Goal: Task Accomplishment & Management: Complete application form

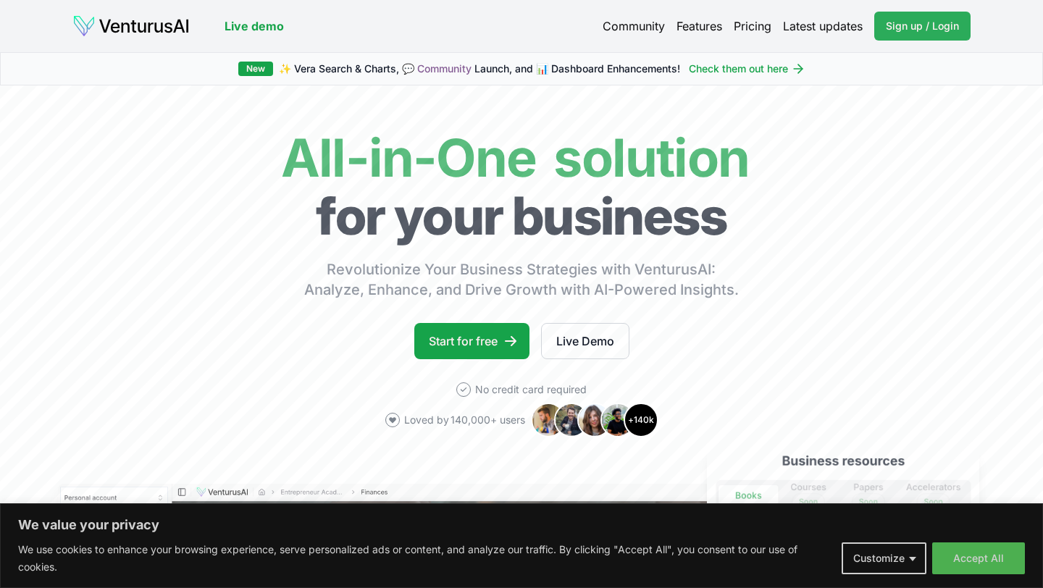
click at [907, 38] on link "Sign up / Login Login" at bounding box center [923, 26] width 96 height 29
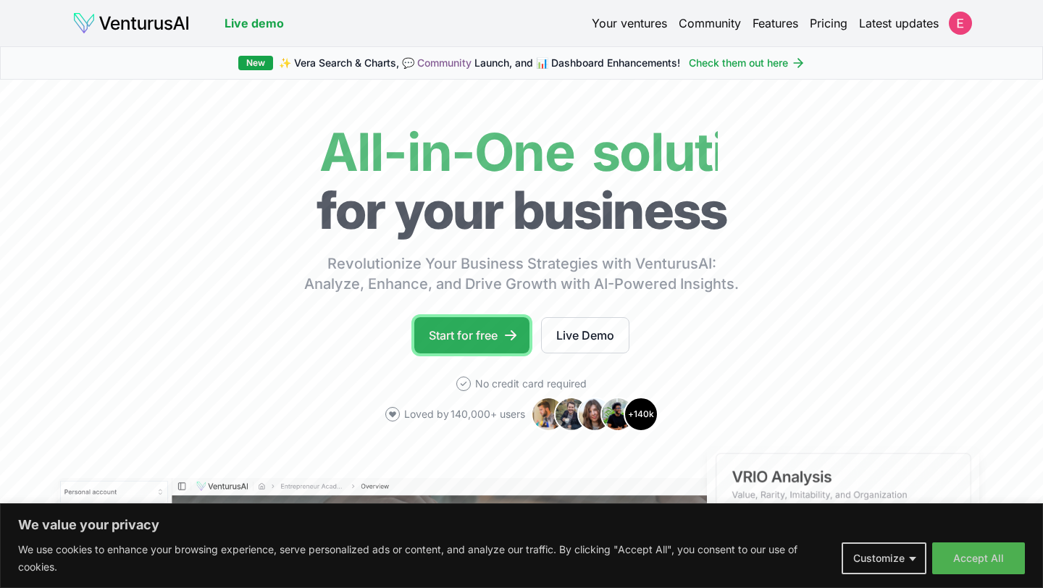
click at [464, 346] on link "Start for free" at bounding box center [471, 335] width 115 height 36
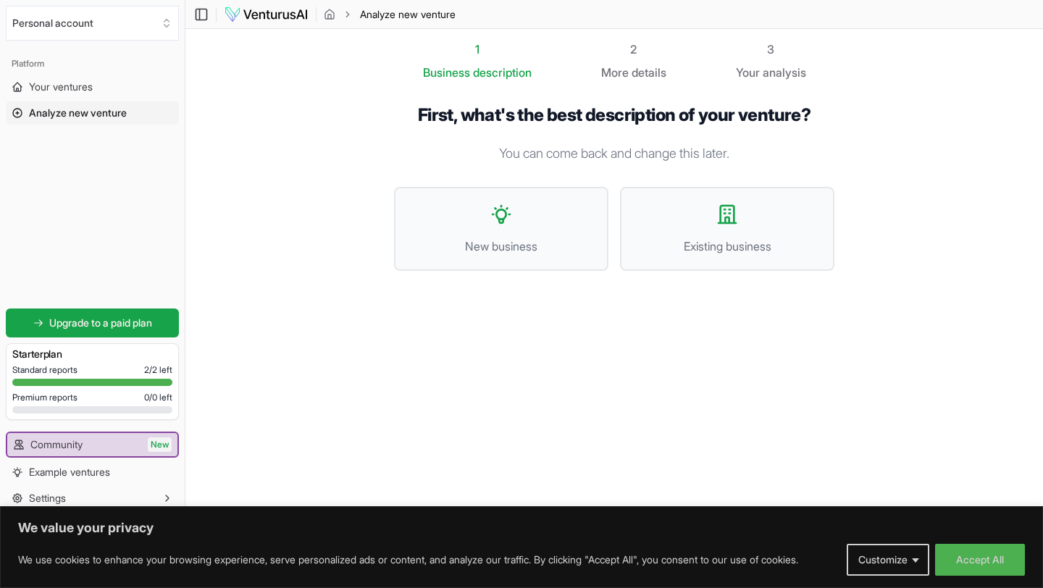
scroll to position [1, 0]
click at [959, 553] on button "Accept All" at bounding box center [980, 560] width 90 height 32
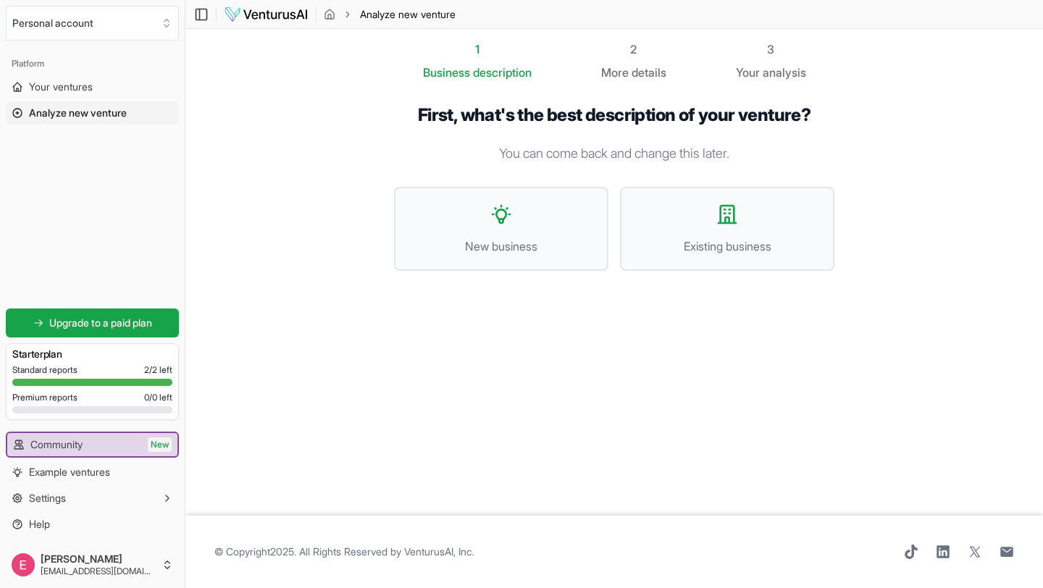
scroll to position [0, 0]
click at [714, 205] on button "Existing business" at bounding box center [727, 229] width 214 height 84
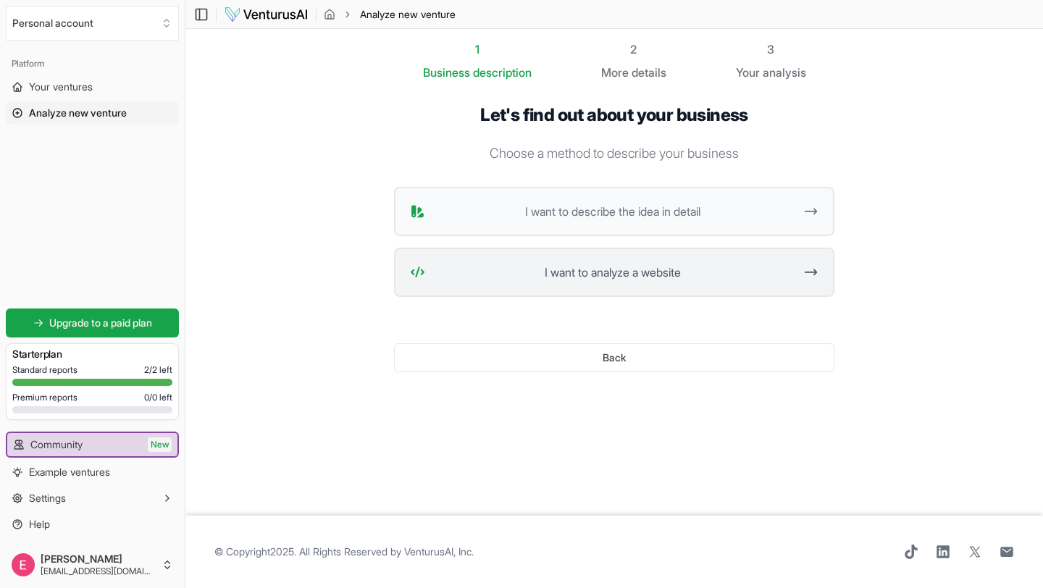
click at [699, 283] on button "I want to analyze a website" at bounding box center [614, 272] width 441 height 49
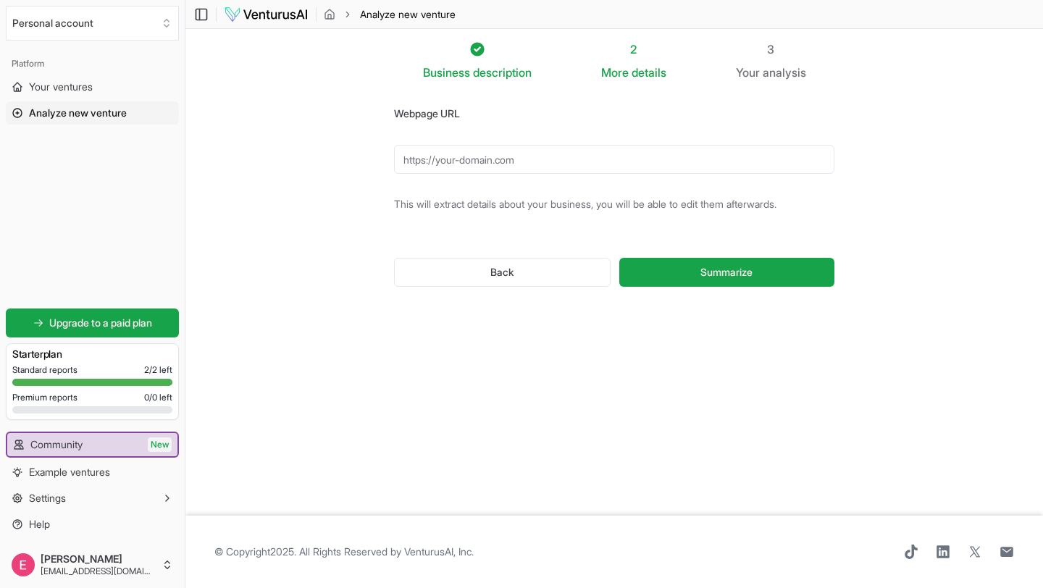
click at [471, 178] on form "Webpage URL This will extract details about your business, you will be able to …" at bounding box center [614, 207] width 441 height 206
click at [454, 167] on input "Webpage URL" at bounding box center [614, 159] width 441 height 29
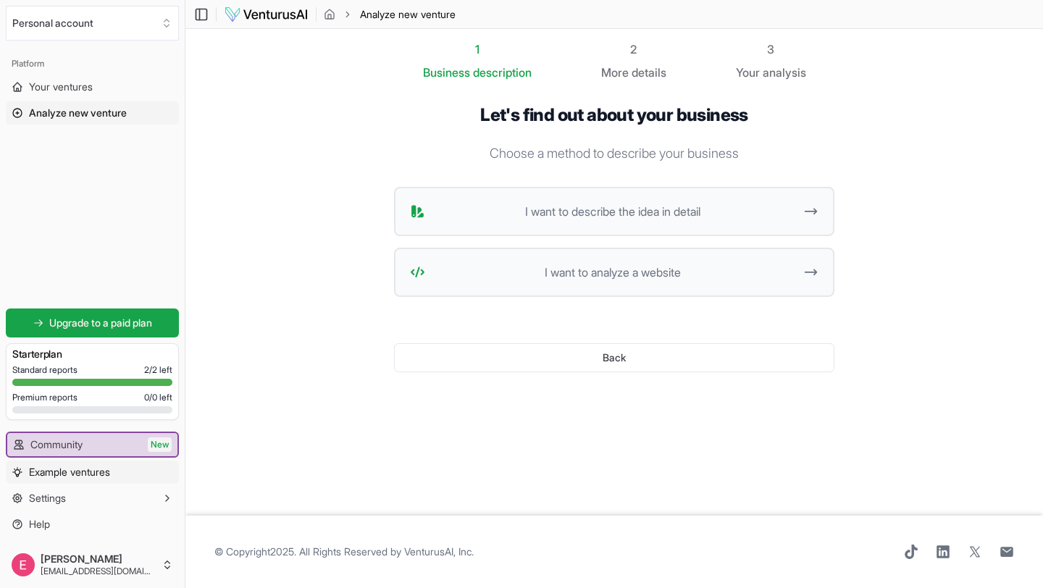
click at [104, 472] on span "Example ventures" at bounding box center [69, 472] width 81 height 14
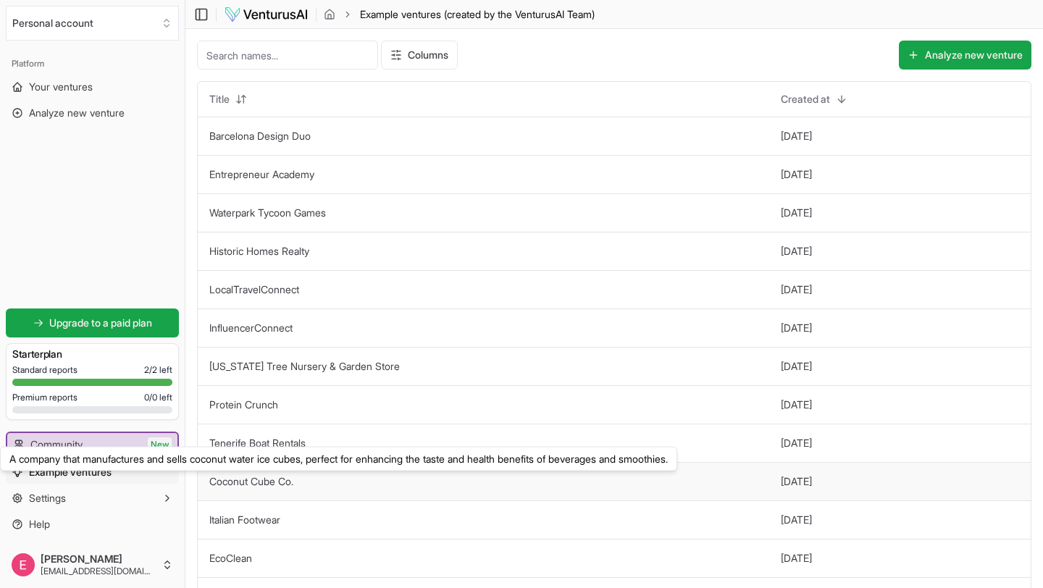
click at [275, 475] on td "Coconut Cube Co. A company that manufactures and sells coconut water ice cubes,…" at bounding box center [484, 481] width 572 height 38
click at [275, 475] on link "Coconut Cube Co." at bounding box center [251, 481] width 84 height 12
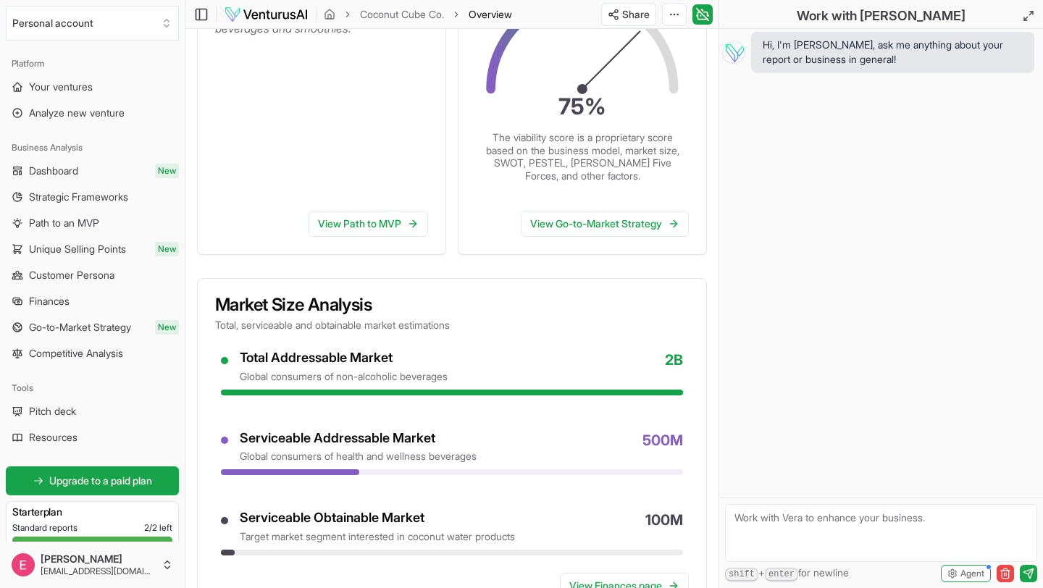
scroll to position [333, 0]
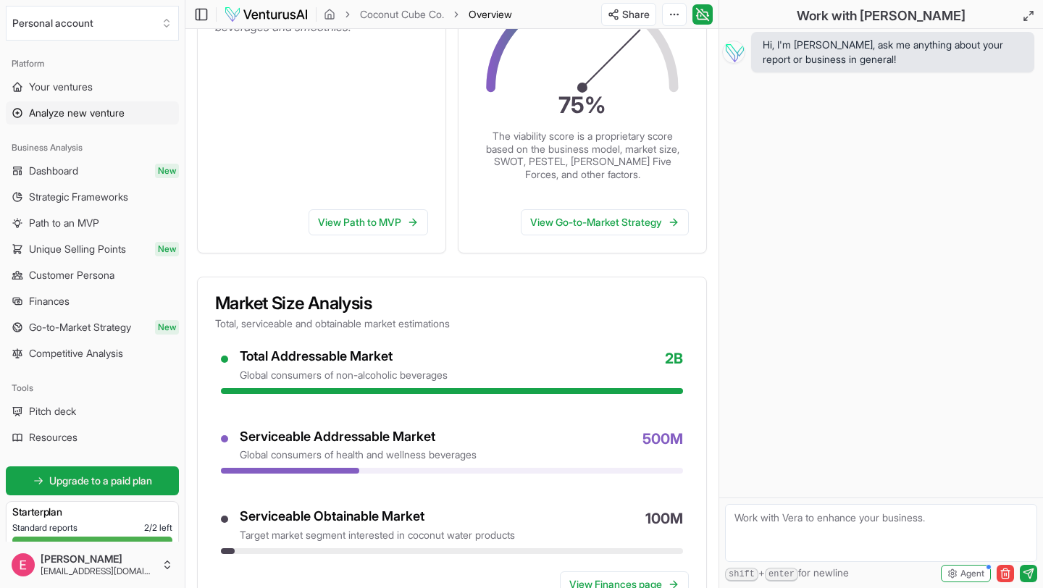
click at [74, 109] on span "Analyze new venture" at bounding box center [77, 113] width 96 height 14
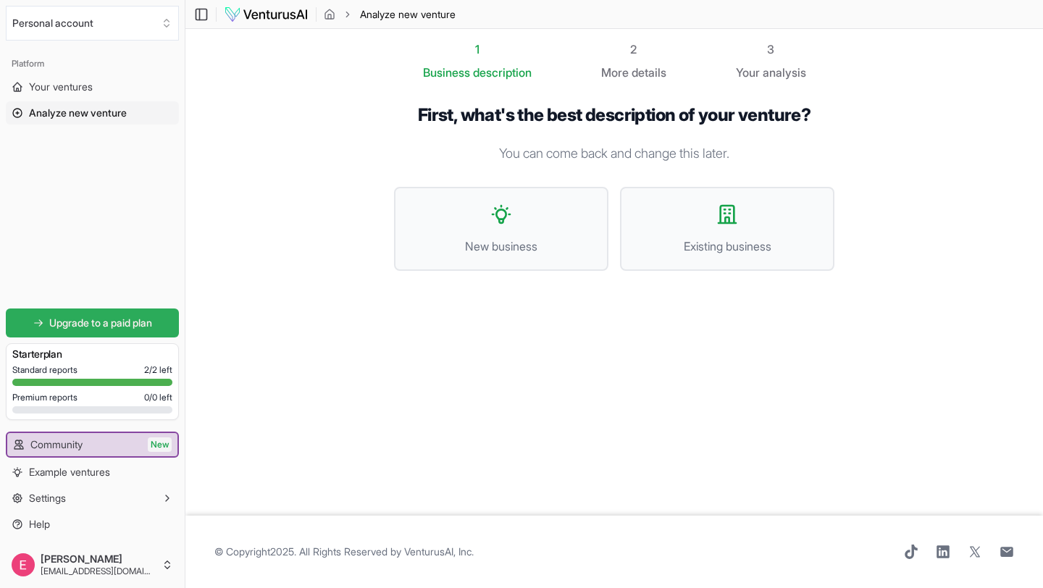
click at [113, 328] on span "Upgrade to a paid plan" at bounding box center [100, 323] width 103 height 14
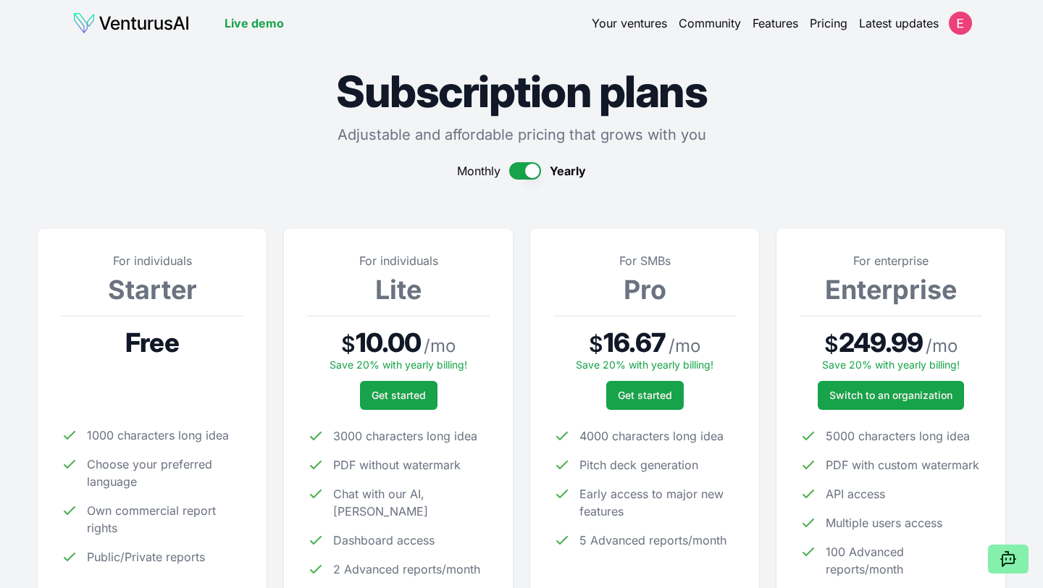
scroll to position [393, 0]
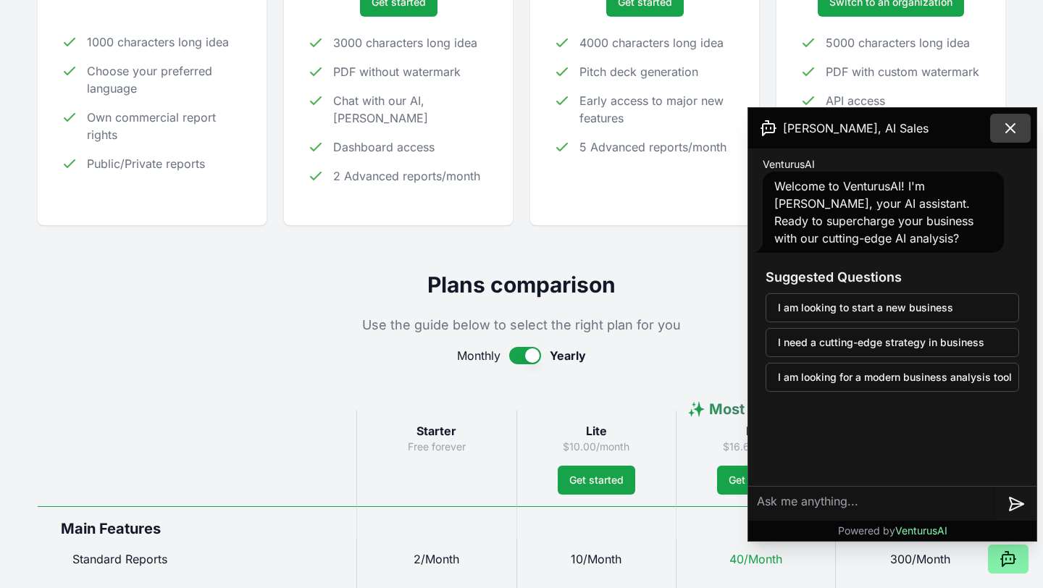
click at [1016, 125] on icon at bounding box center [1010, 128] width 17 height 17
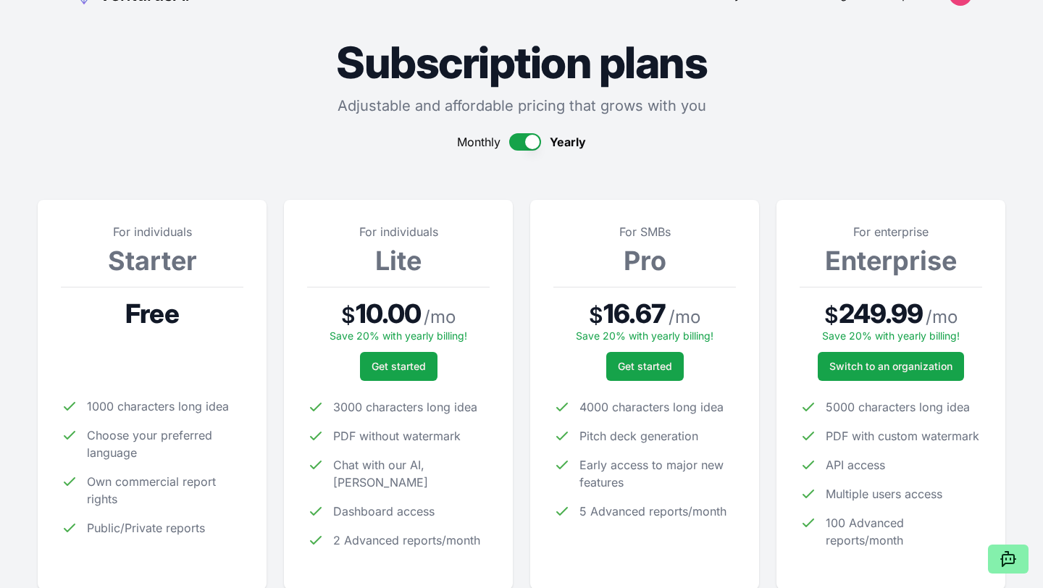
scroll to position [0, 0]
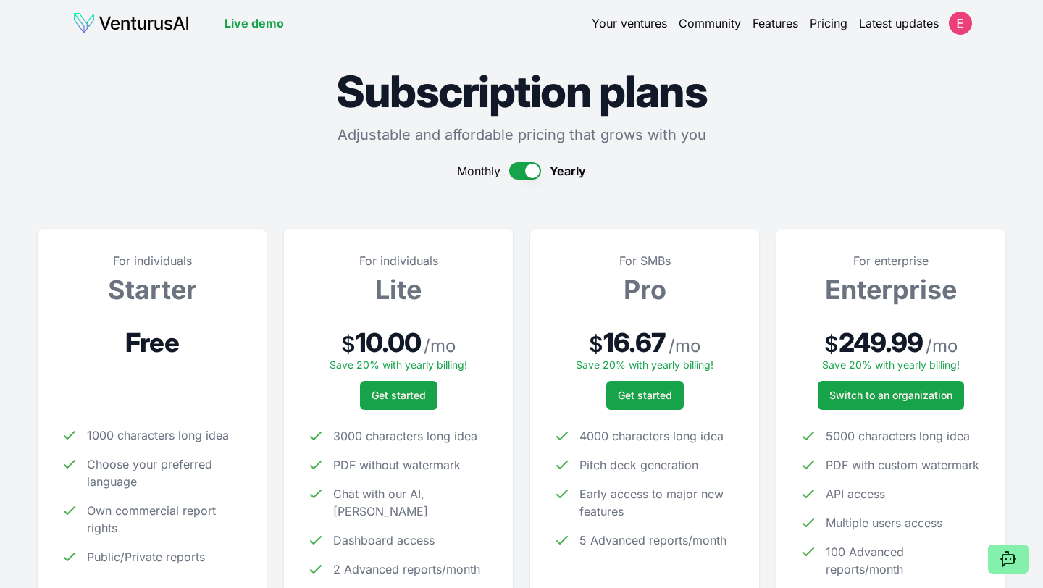
click at [695, 30] on link "Community" at bounding box center [710, 22] width 62 height 17
click at [768, 34] on header "Live demo Your ventures Community Features Pricing Latest updates" at bounding box center [521, 23] width 898 height 23
click at [767, 26] on link "Features" at bounding box center [776, 22] width 46 height 17
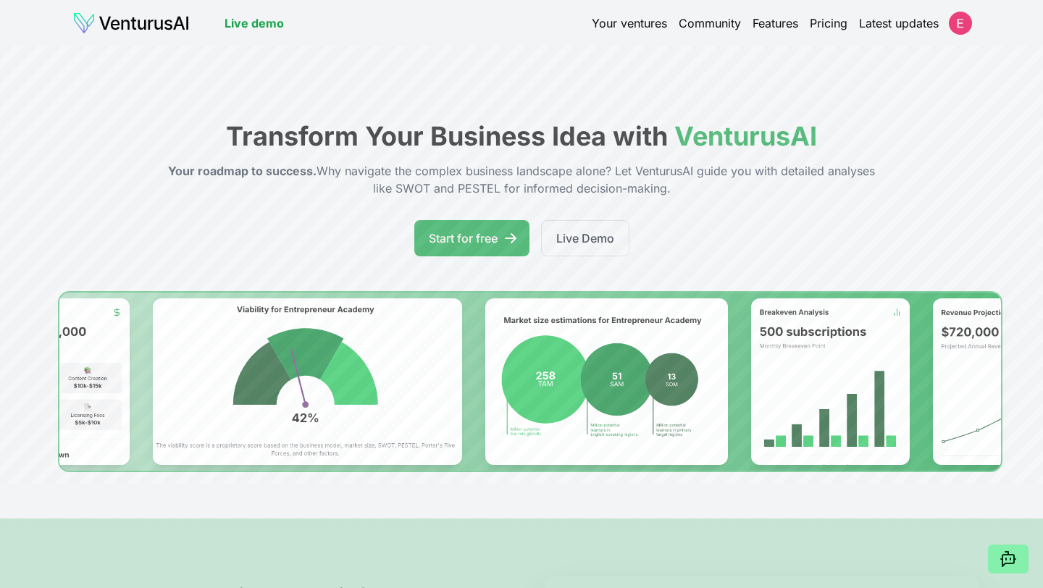
click at [765, 32] on div "Your ventures Community Features Pricing Latest updates" at bounding box center [781, 23] width 379 height 20
click at [764, 28] on link "Features" at bounding box center [776, 22] width 46 height 17
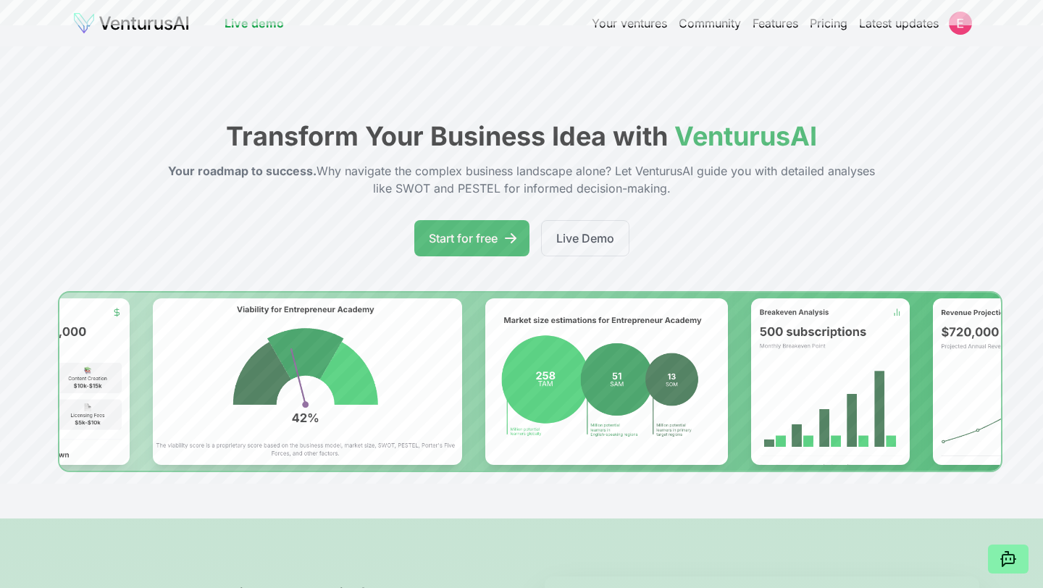
click at [731, 25] on link "Community" at bounding box center [710, 22] width 62 height 17
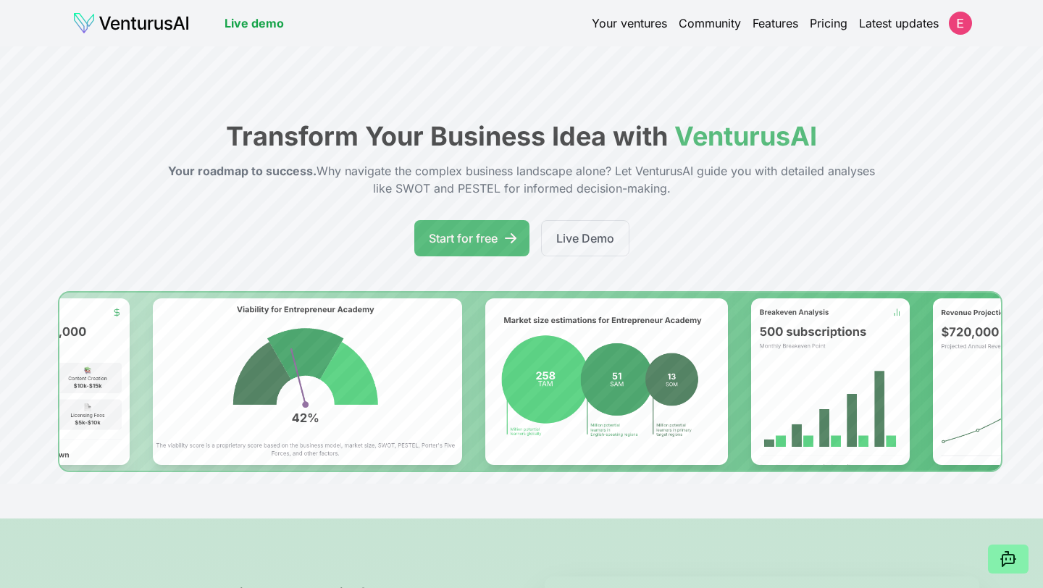
click at [706, 25] on link "Community" at bounding box center [710, 22] width 62 height 17
click at [693, 24] on link "Community" at bounding box center [710, 22] width 62 height 17
click at [877, 34] on header "Live demo Your ventures Community Features Pricing Latest updates" at bounding box center [521, 23] width 898 height 23
click at [880, 28] on link "Latest updates" at bounding box center [899, 22] width 80 height 17
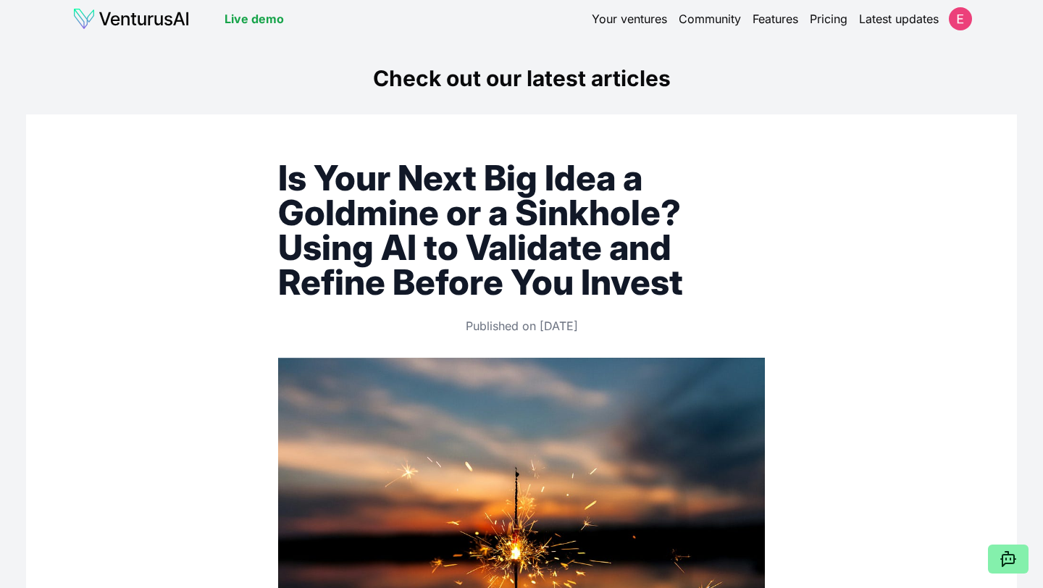
scroll to position [6, 0]
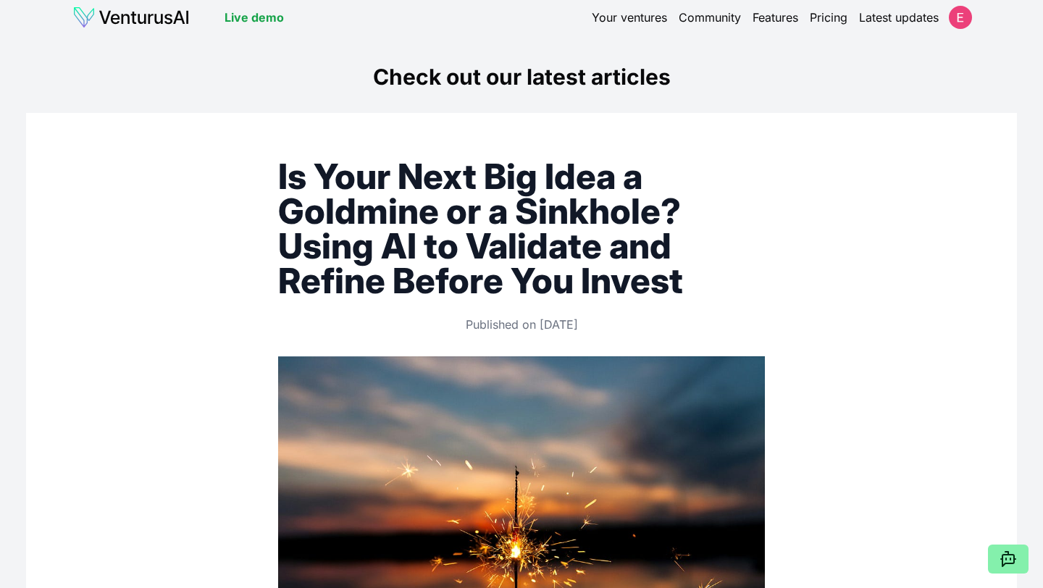
click at [604, 17] on link "Your ventures" at bounding box center [629, 17] width 75 height 17
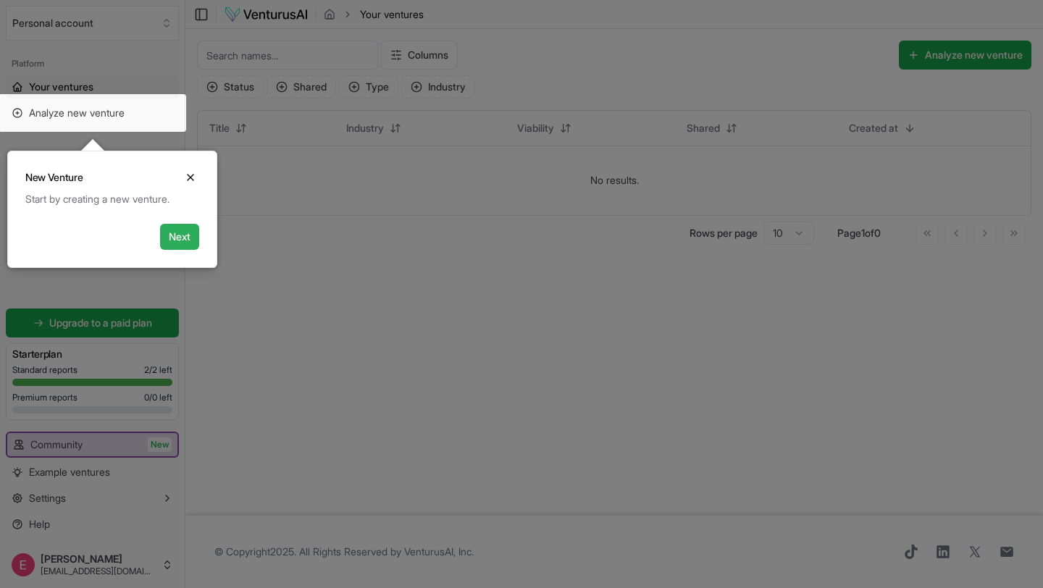
click at [169, 237] on button "Next" at bounding box center [179, 237] width 39 height 26
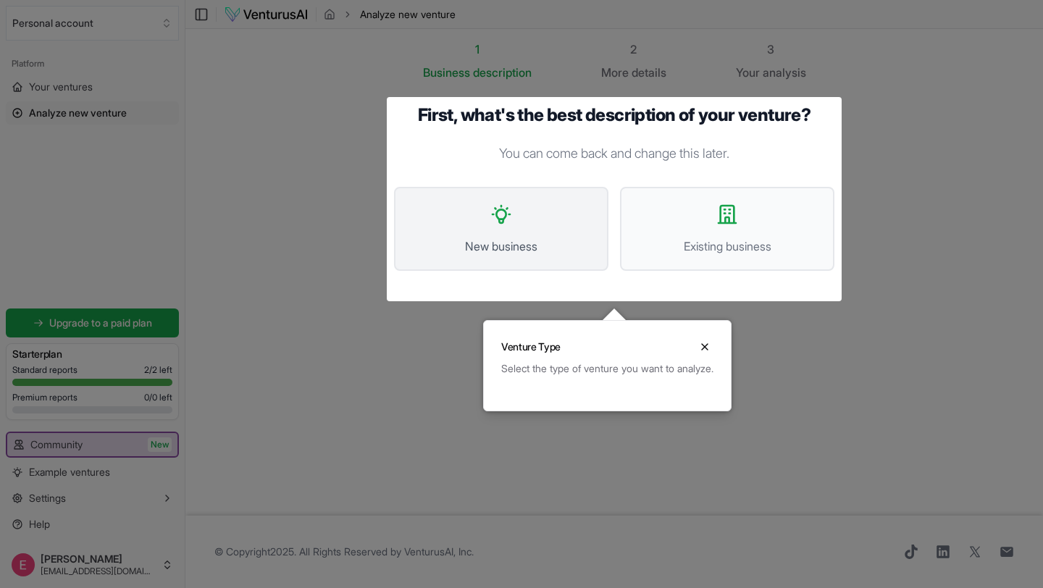
click at [441, 195] on button "New business" at bounding box center [501, 229] width 214 height 84
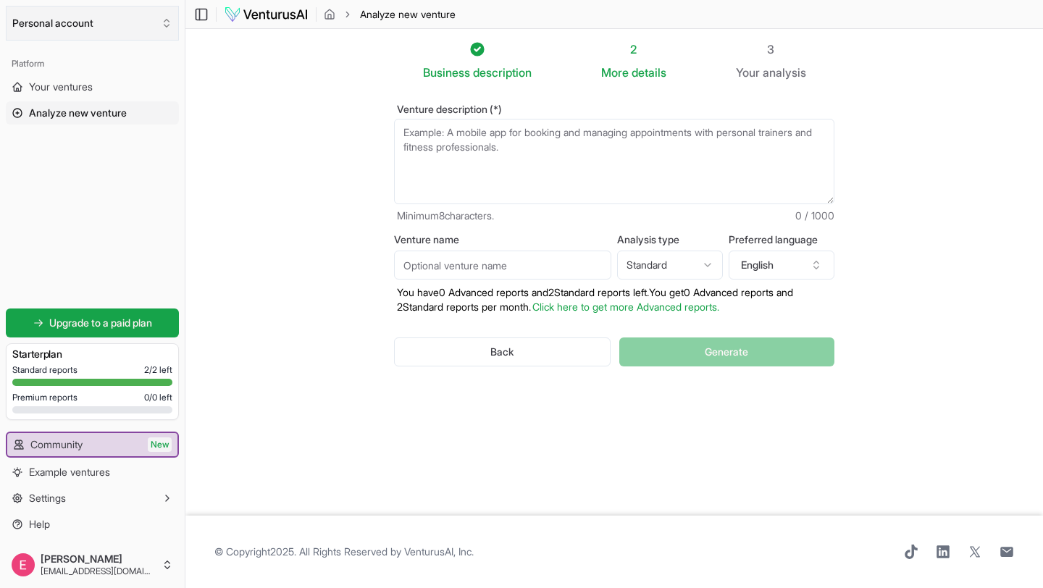
click at [136, 21] on button "Personal account" at bounding box center [92, 23] width 173 height 35
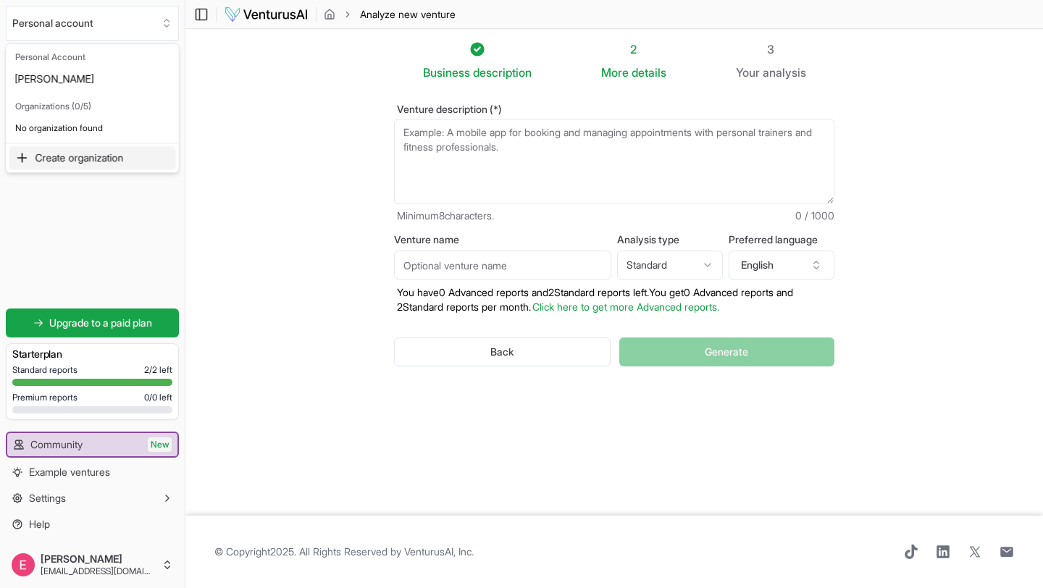
click at [87, 154] on div "Create organization" at bounding box center [92, 157] width 167 height 23
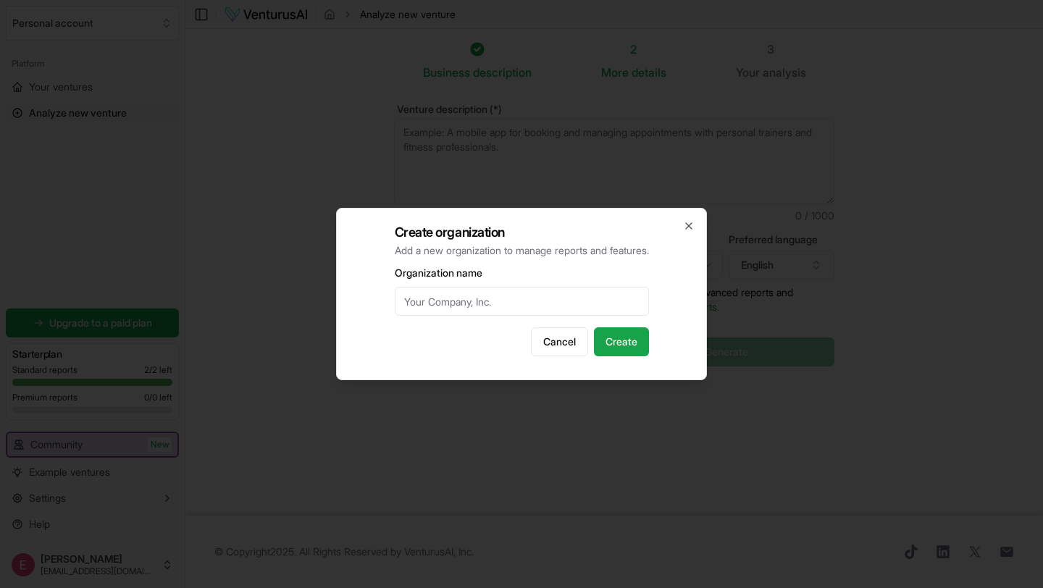
click at [698, 223] on div "Create organization Add a new organization to manage reports and features. Orga…" at bounding box center [521, 294] width 371 height 172
click at [557, 301] on input "Organization name" at bounding box center [522, 301] width 254 height 29
click at [698, 227] on div "Create organization Add a new organization to manage reports and features. Orga…" at bounding box center [521, 294] width 371 height 172
click at [683, 230] on icon "button" at bounding box center [689, 226] width 12 height 12
